Goal: Task Accomplishment & Management: Use online tool/utility

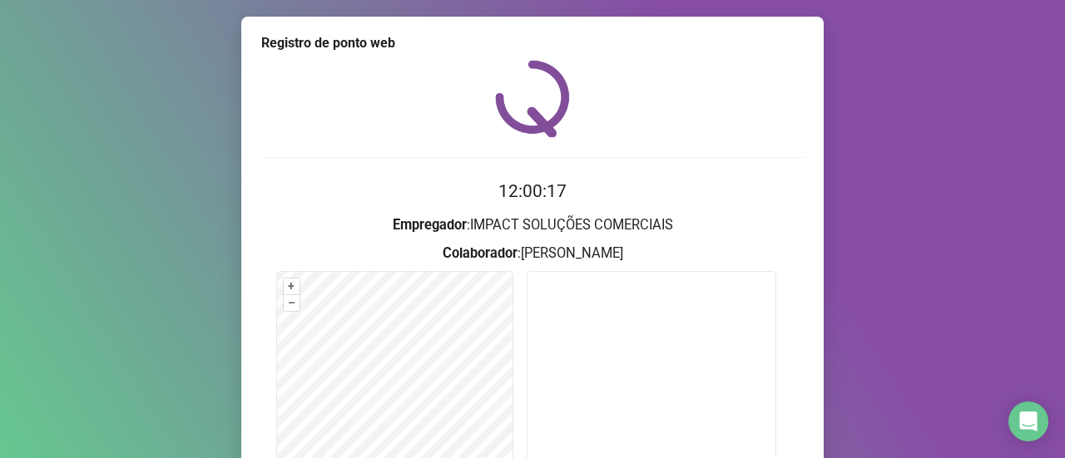
scroll to position [166, 0]
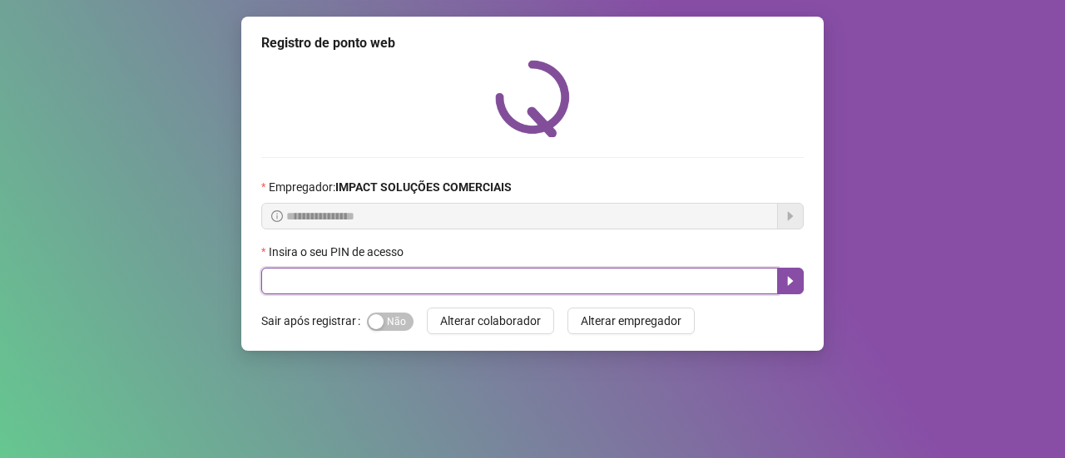
click at [440, 274] on input "text" at bounding box center [519, 281] width 517 height 27
type input "*****"
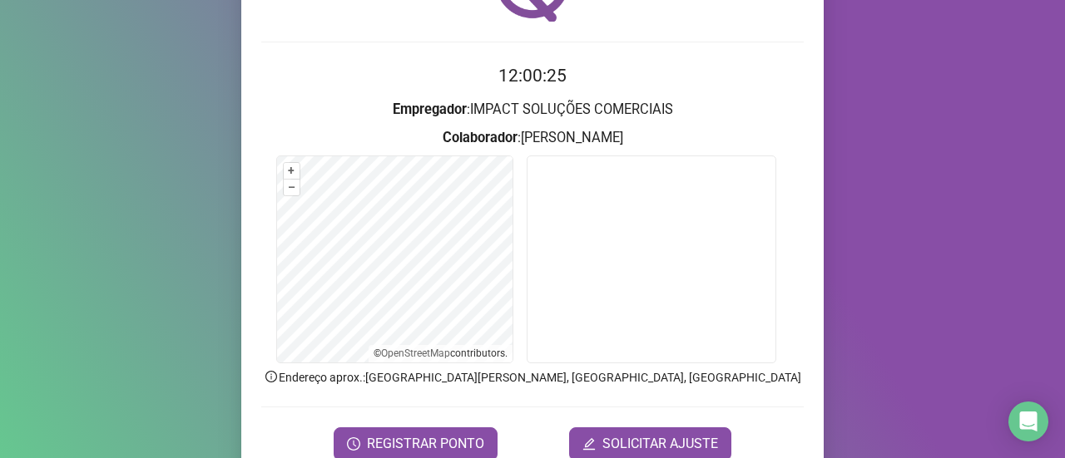
scroll to position [166, 0]
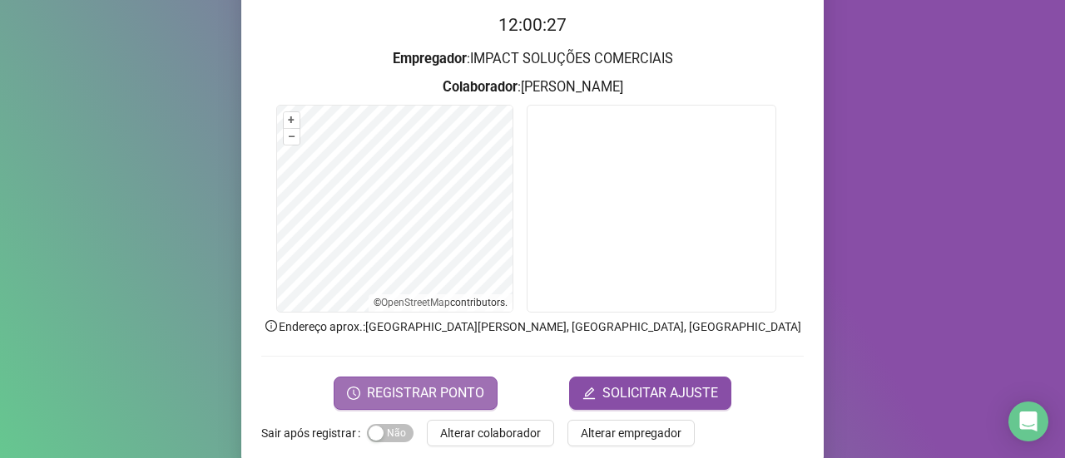
click at [467, 397] on span "REGISTRAR PONTO" at bounding box center [425, 393] width 117 height 20
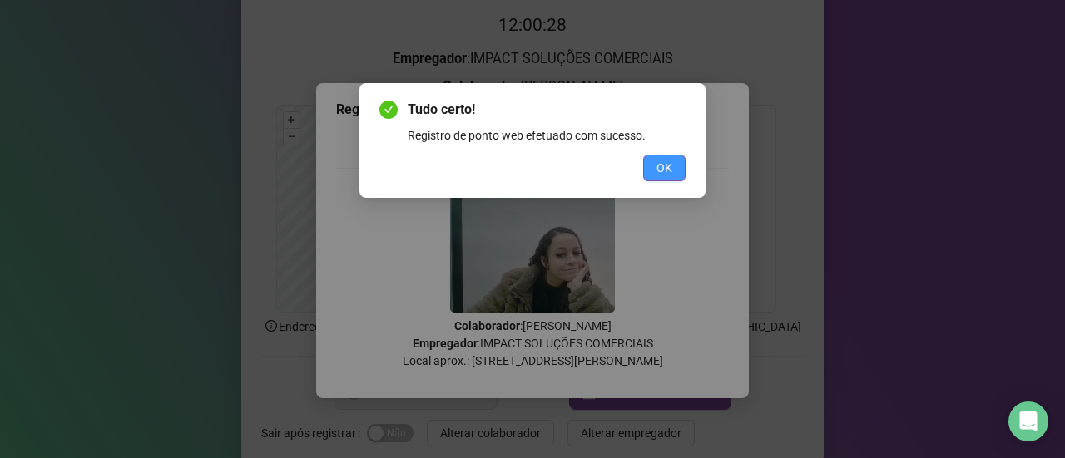
click at [649, 169] on button "OK" at bounding box center [664, 168] width 42 height 27
